Goal: Information Seeking & Learning: Learn about a topic

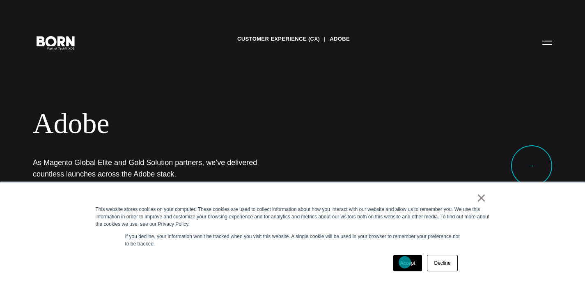
click at [405, 262] on link "Accept" at bounding box center [407, 263] width 29 height 16
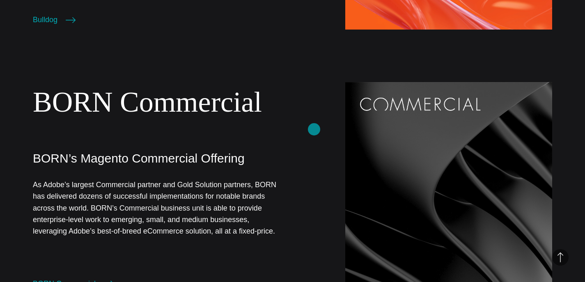
scroll to position [690, 0]
click at [242, 184] on p "As Adobe’s largest Commercial partner and Gold Solution partners, BORN has deli…" at bounding box center [159, 208] width 252 height 58
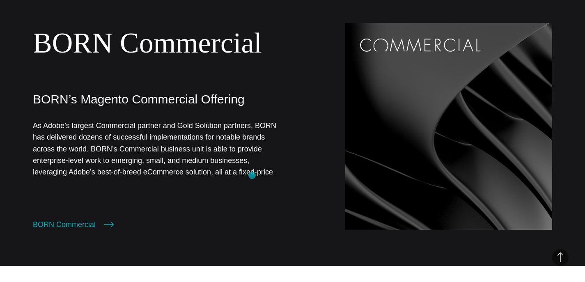
scroll to position [756, 0]
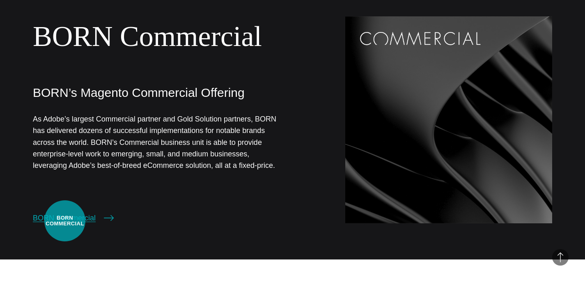
click at [65, 221] on link "BORN Commercial" at bounding box center [73, 217] width 81 height 11
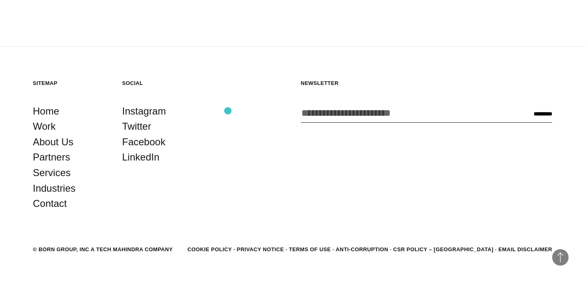
scroll to position [1843, 0]
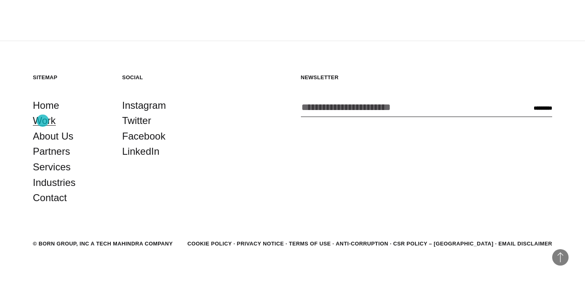
click at [43, 121] on link "Work" at bounding box center [44, 121] width 23 height 16
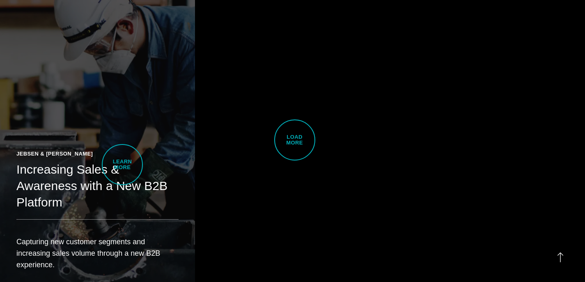
scroll to position [2092, 0]
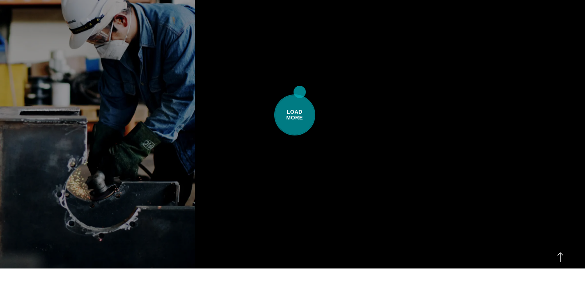
click at [300, 94] on span "Load More" at bounding box center [294, 114] width 41 height 41
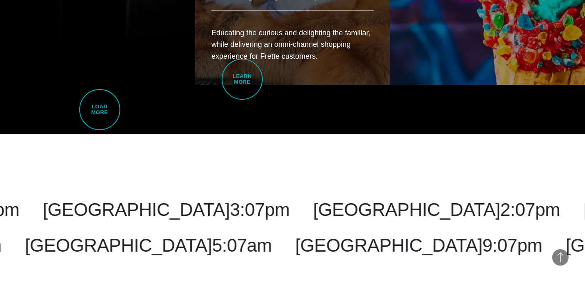
scroll to position [3814, 0]
